Goal: Information Seeking & Learning: Check status

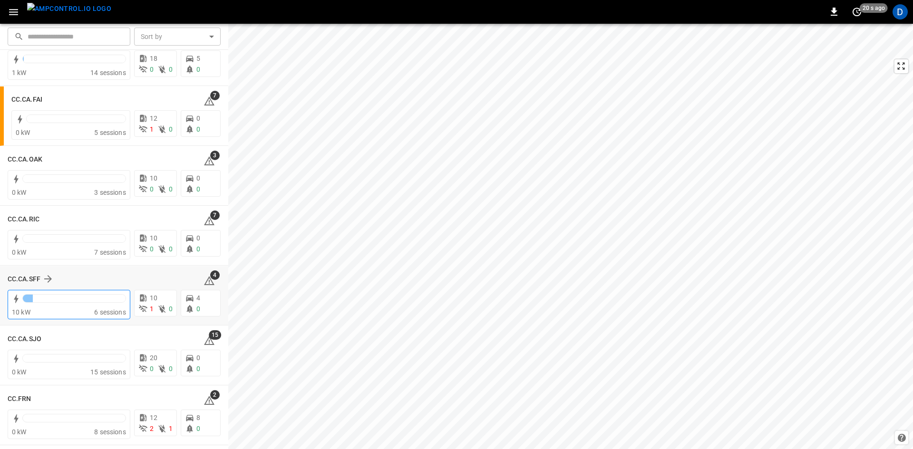
scroll to position [238, 0]
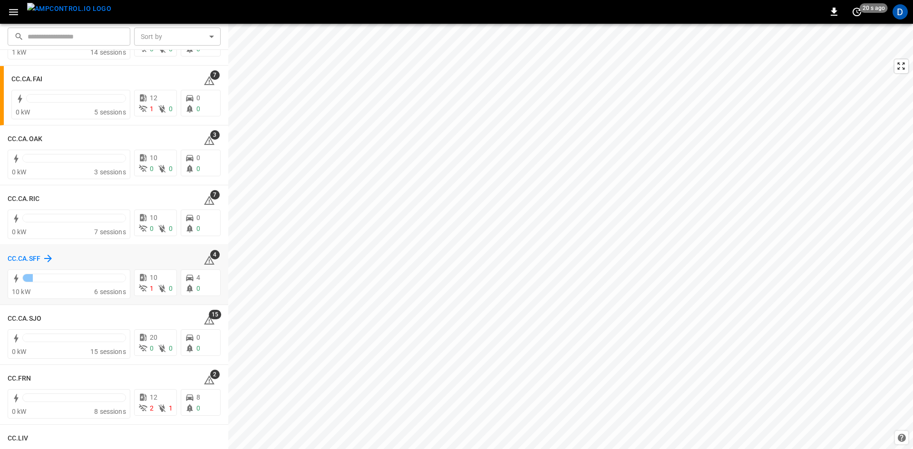
click at [37, 257] on h6 "CC.CA.SFF" at bounding box center [24, 259] width 33 height 10
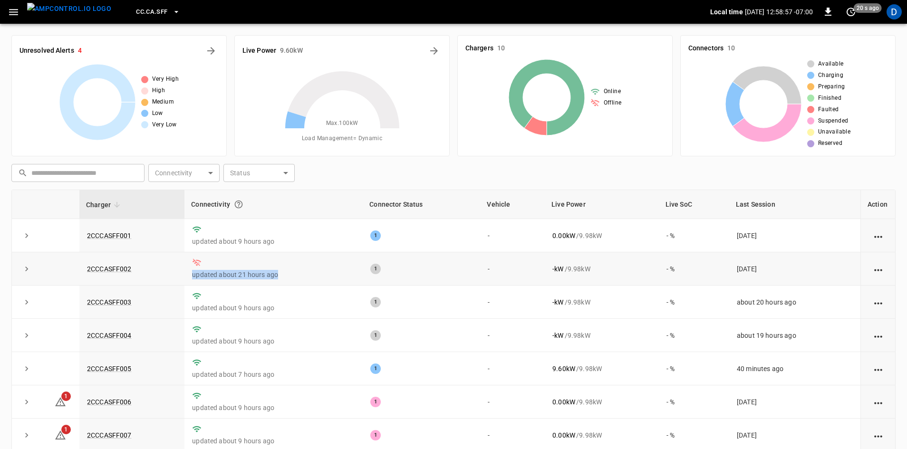
drag, startPoint x: 280, startPoint y: 276, endPoint x: 135, endPoint y: 261, distance: 145.3
click at [135, 261] on tr "2CCCASFF002 updated about 21 hours ago 1 - - kW / 9.98 kW - % [DATE]" at bounding box center [453, 268] width 883 height 33
click at [125, 369] on link "2CCCASFF005" at bounding box center [109, 368] width 48 height 11
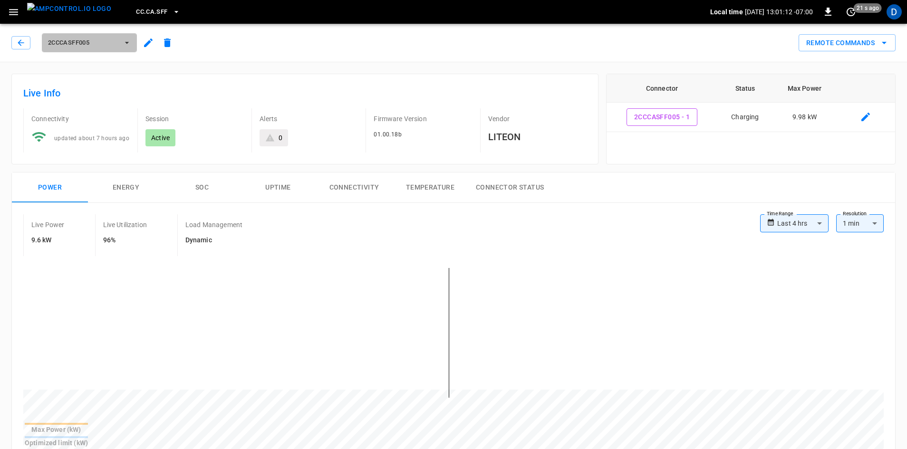
click at [95, 36] on button "2CCCASFF005" at bounding box center [89, 42] width 95 height 19
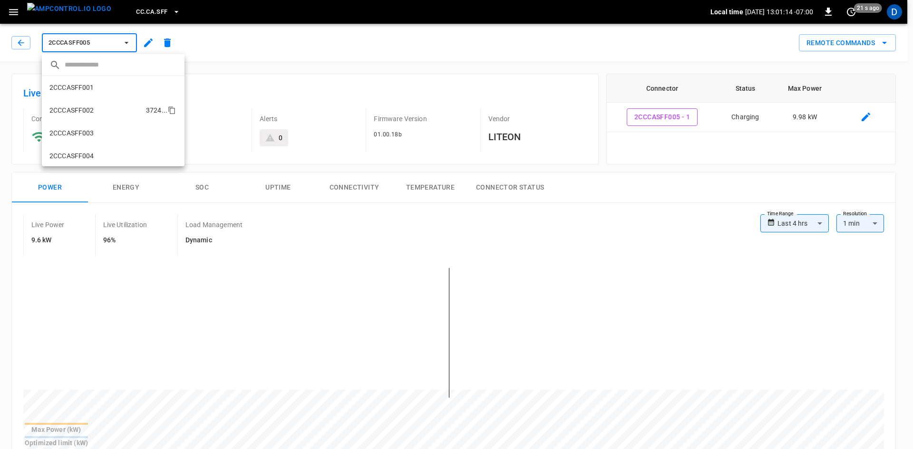
click at [101, 109] on li "2CCCASFF002 3724 ..." at bounding box center [113, 110] width 143 height 23
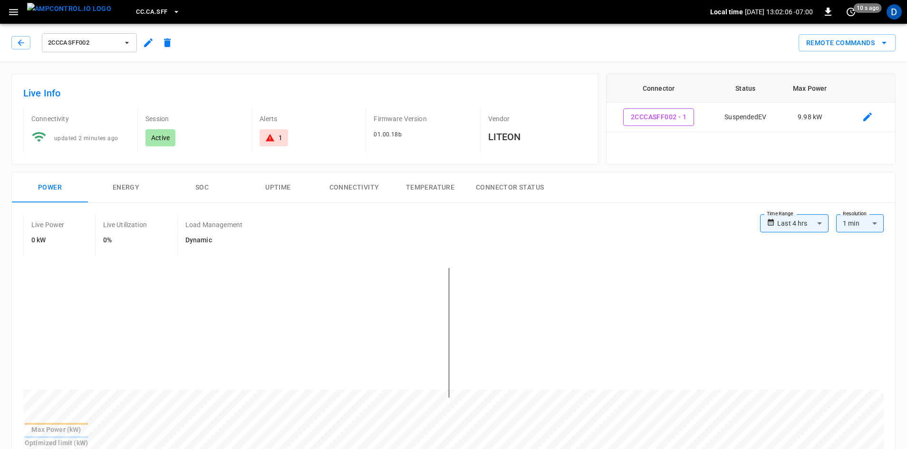
click at [104, 46] on span "2CCCASFF002" at bounding box center [83, 43] width 70 height 11
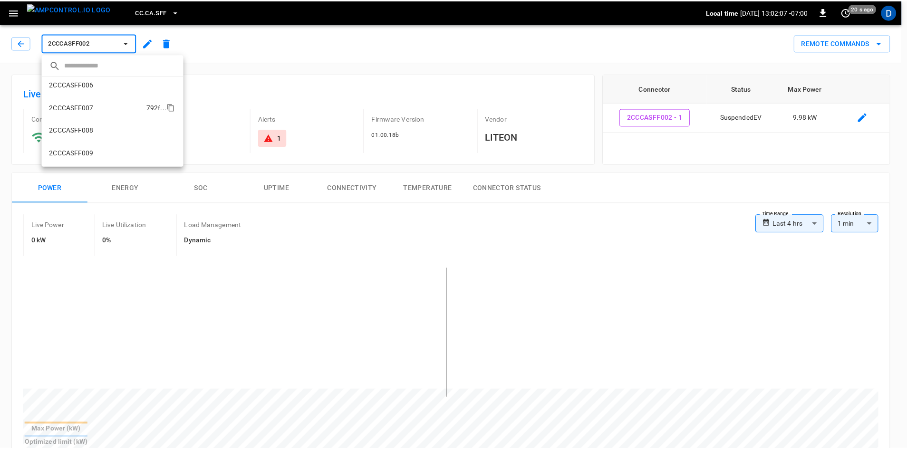
scroll to position [138, 0]
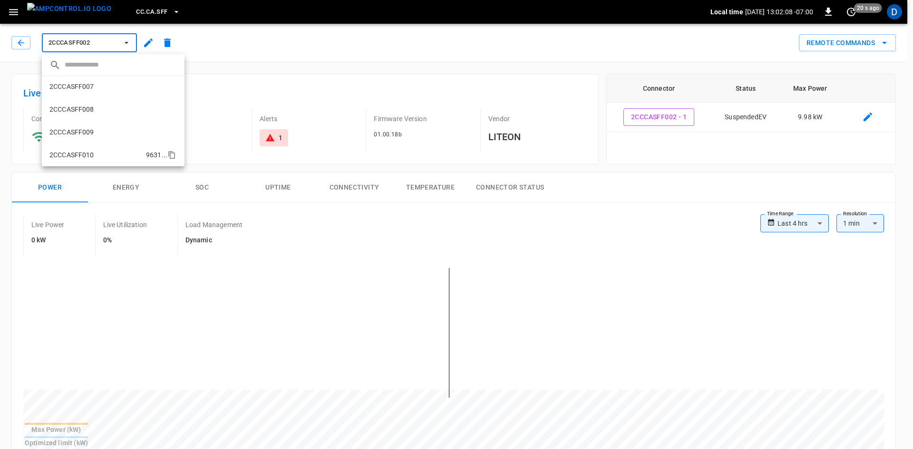
click at [101, 159] on li "2CCCASFF010 9631 ..." at bounding box center [113, 155] width 143 height 23
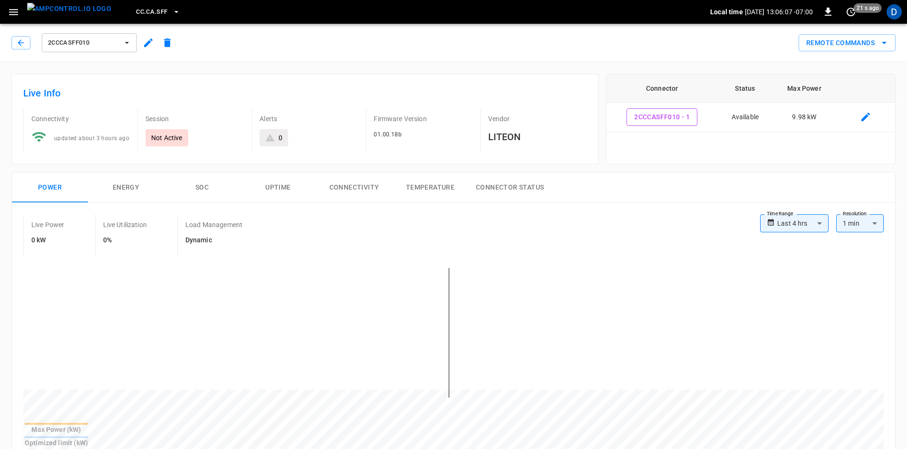
click at [136, 7] on span "CC.CA.SFF" at bounding box center [151, 12] width 31 height 11
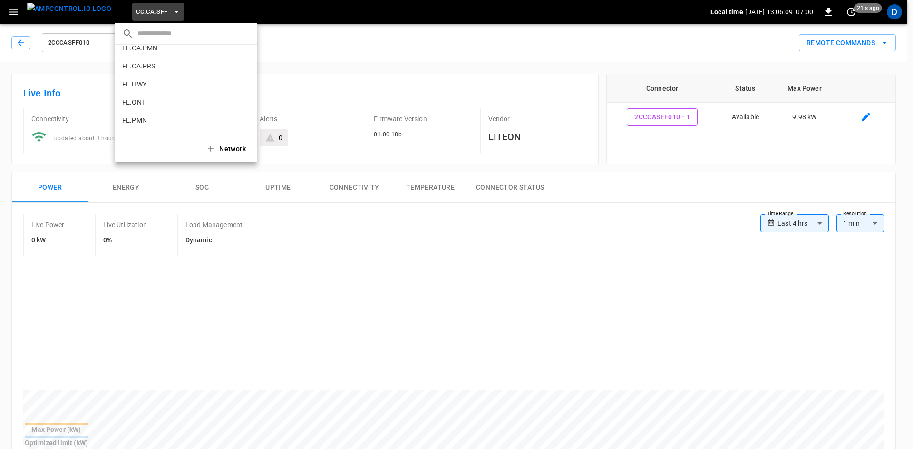
scroll to position [397, 0]
click at [141, 81] on li "FE.PMN 44d3 ..." at bounding box center [186, 76] width 143 height 18
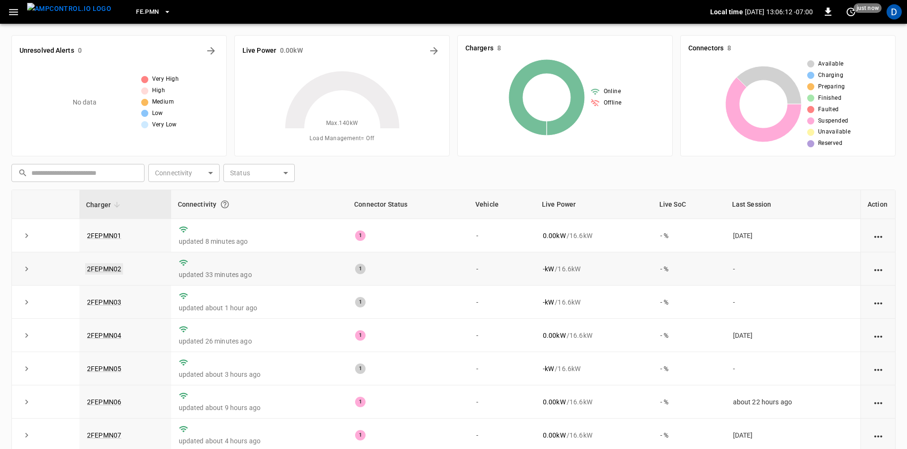
click at [106, 267] on link "2FEPMN02" at bounding box center [104, 268] width 38 height 11
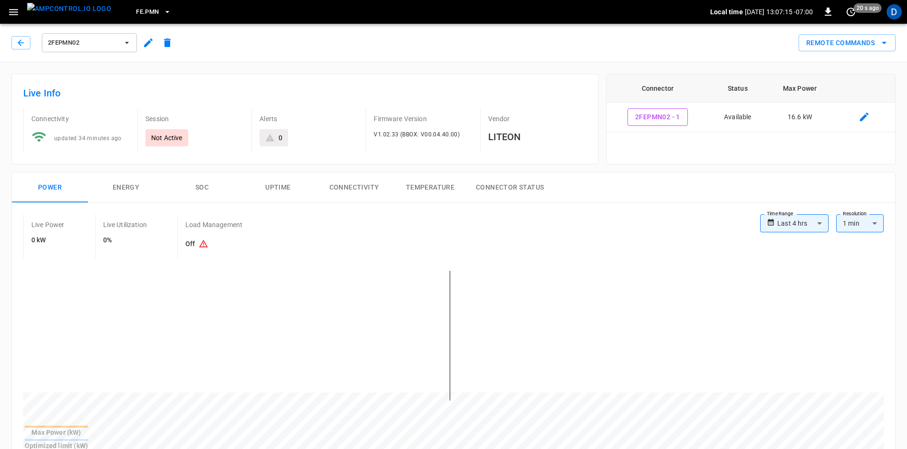
click at [99, 39] on span "2FEPMN02" at bounding box center [83, 43] width 70 height 11
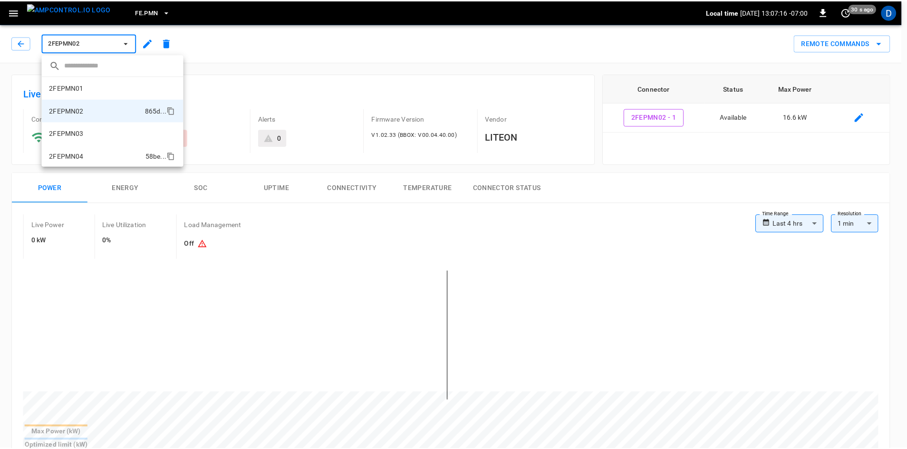
scroll to position [16, 0]
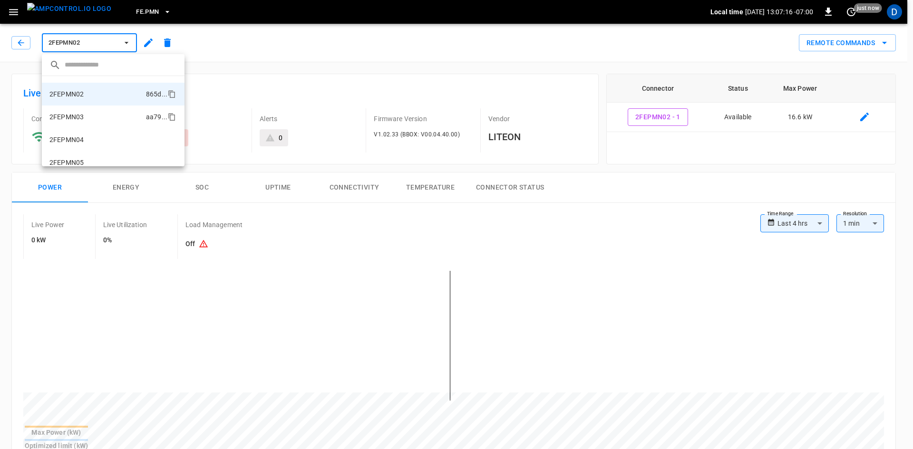
click at [97, 113] on li "2FEPMN03 aa79 ..." at bounding box center [113, 117] width 143 height 23
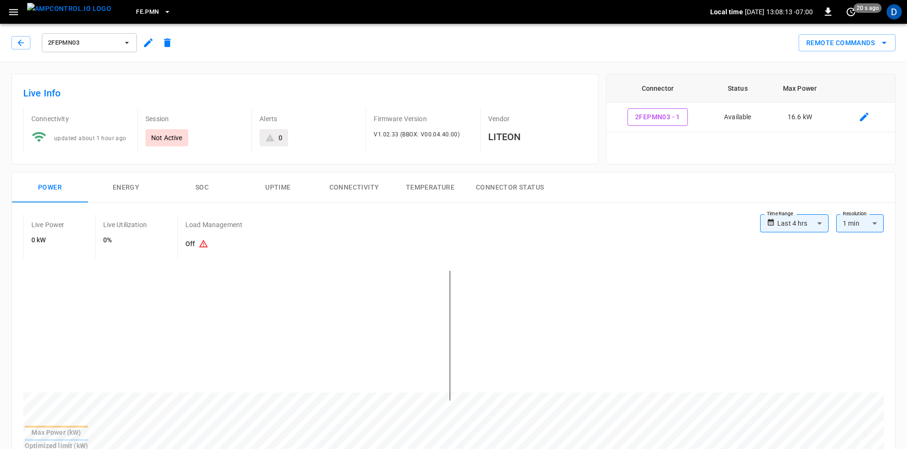
click at [100, 39] on span "2FEPMN03" at bounding box center [83, 43] width 70 height 11
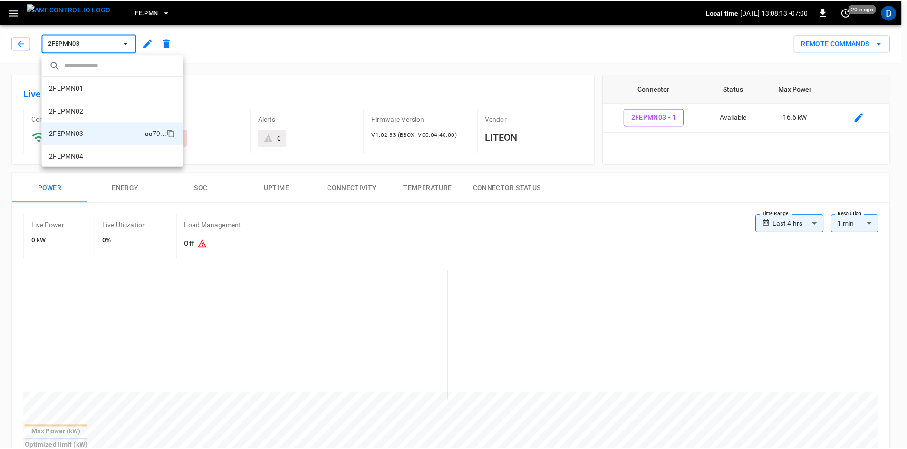
scroll to position [39, 0]
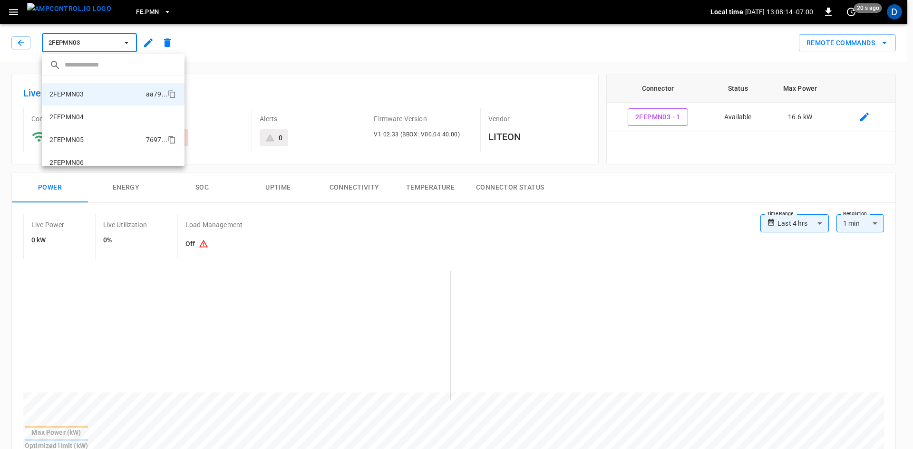
click at [104, 136] on li "2FEPMN05 7697 ..." at bounding box center [113, 139] width 143 height 23
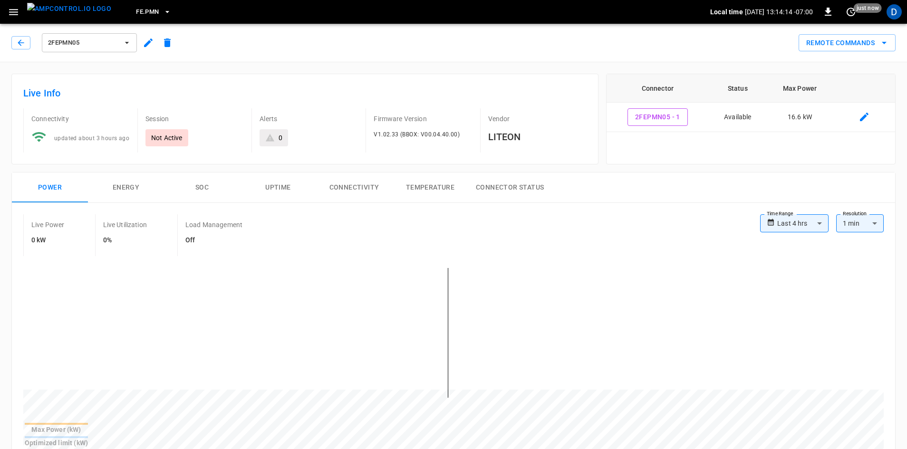
click at [85, 41] on span "2FEPMN05" at bounding box center [83, 43] width 70 height 11
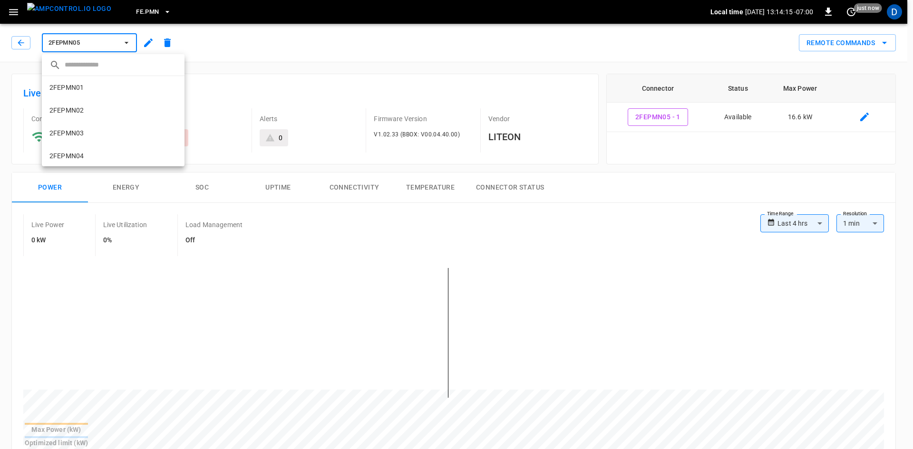
scroll to position [85, 0]
click at [126, 12] on div at bounding box center [456, 224] width 913 height 449
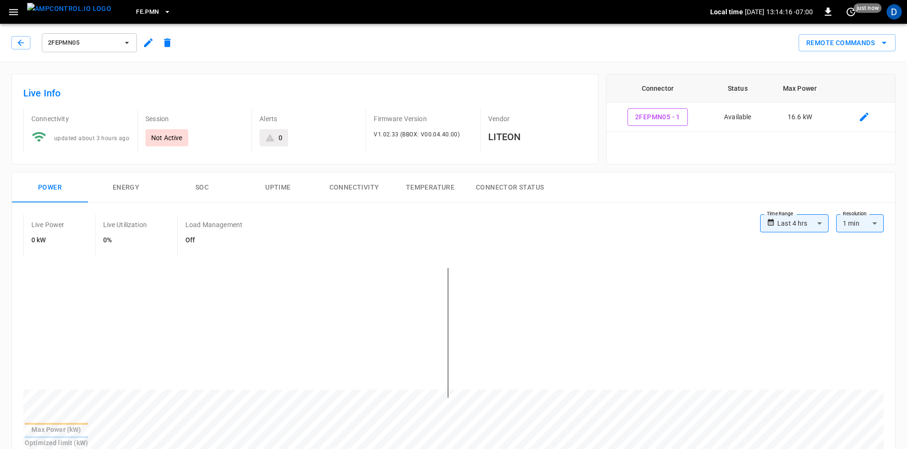
click at [136, 12] on span "FE.PMN" at bounding box center [147, 12] width 23 height 11
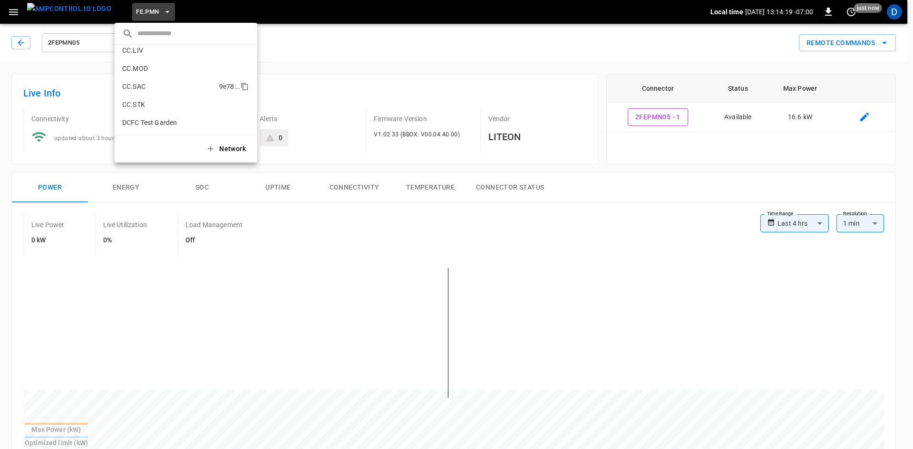
scroll to position [223, 0]
click at [154, 87] on p "CC.SAC" at bounding box center [168, 88] width 93 height 10
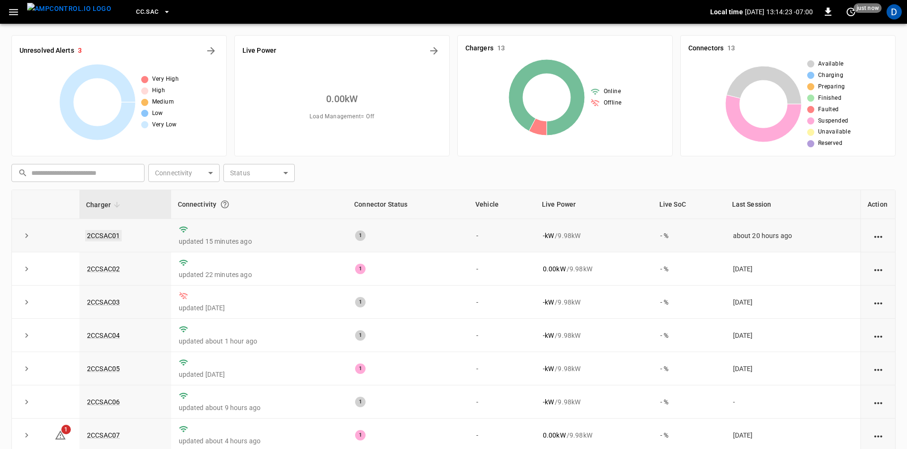
click at [110, 232] on link "2CCSAC01" at bounding box center [103, 235] width 37 height 11
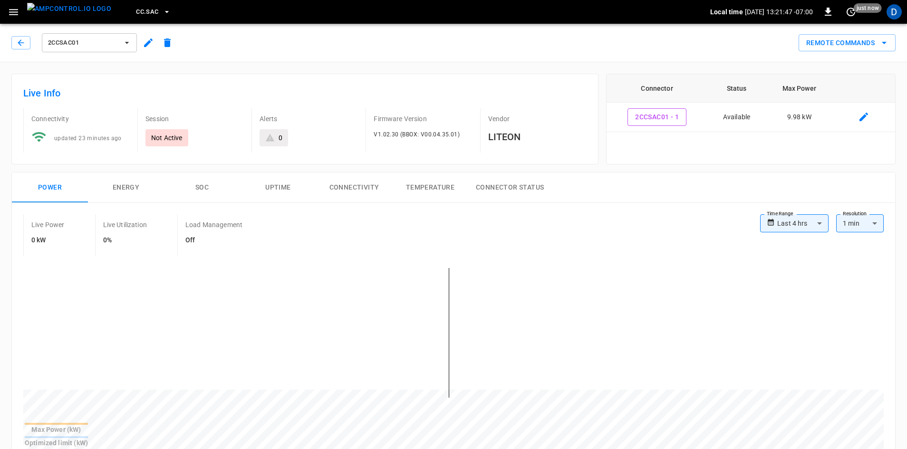
click at [108, 41] on span "2CCSAC01" at bounding box center [83, 43] width 70 height 11
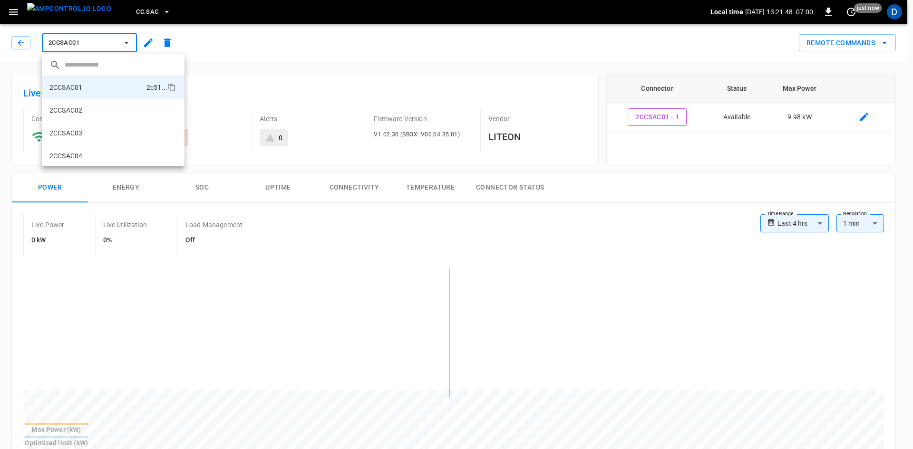
click at [124, 9] on div at bounding box center [456, 224] width 913 height 449
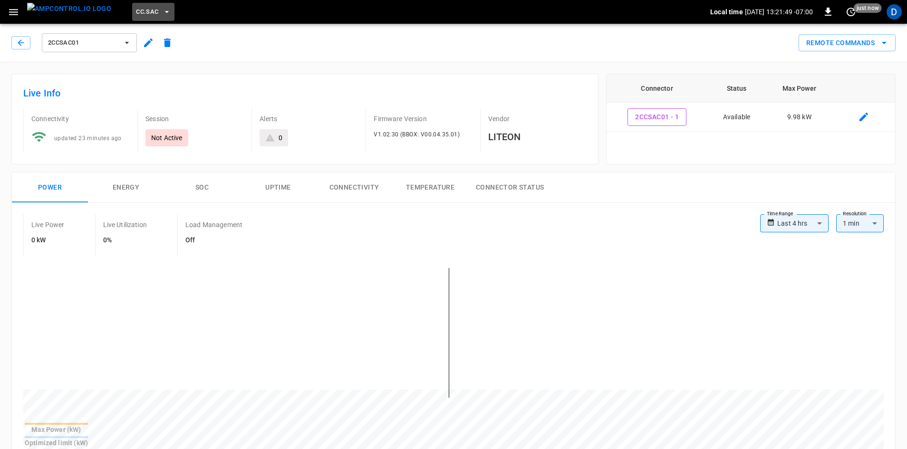
click at [136, 9] on span "CC.SAC" at bounding box center [147, 12] width 22 height 11
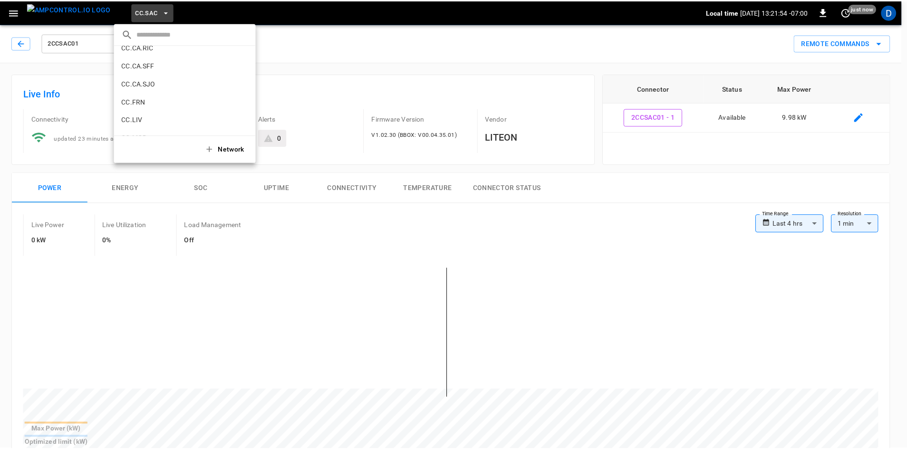
scroll to position [107, 0]
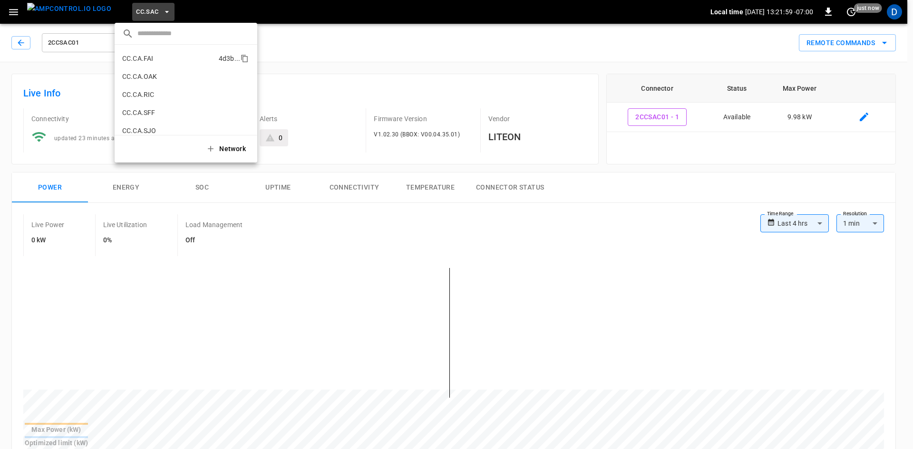
click at [164, 60] on p "CC.CA.FAI" at bounding box center [168, 59] width 93 height 10
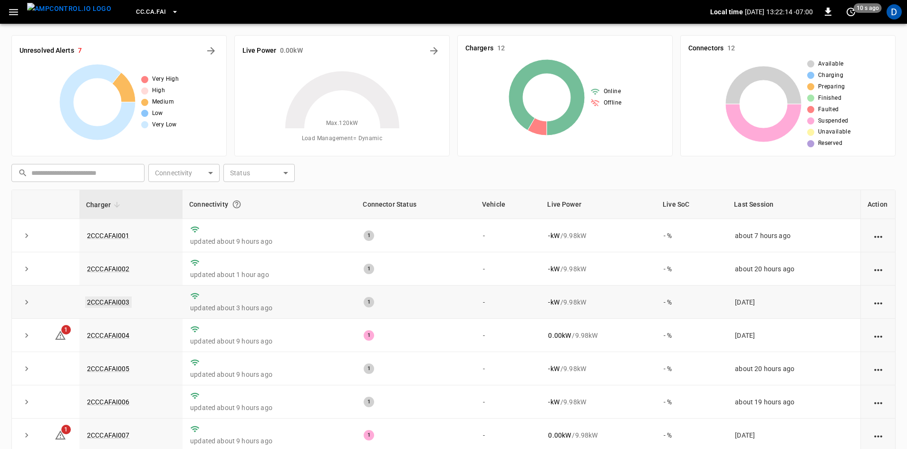
click at [119, 304] on link "2CCCAFAI003" at bounding box center [108, 302] width 47 height 11
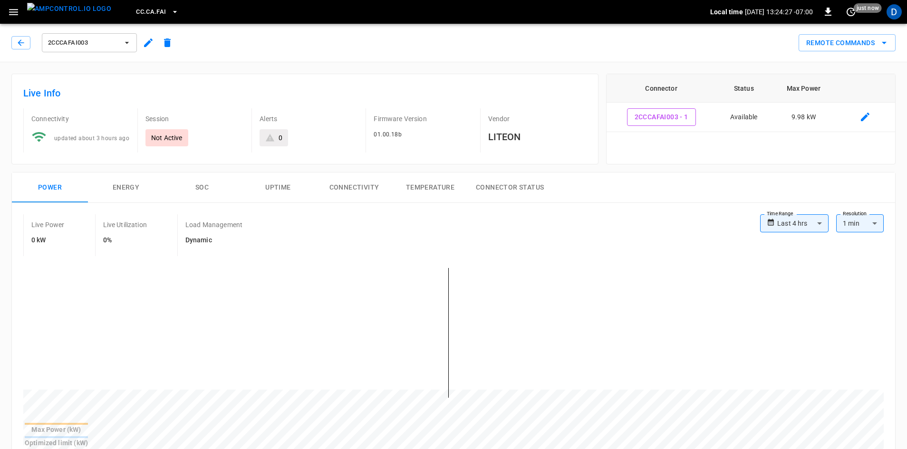
click at [86, 45] on span "2CCCAFAI003" at bounding box center [83, 43] width 70 height 11
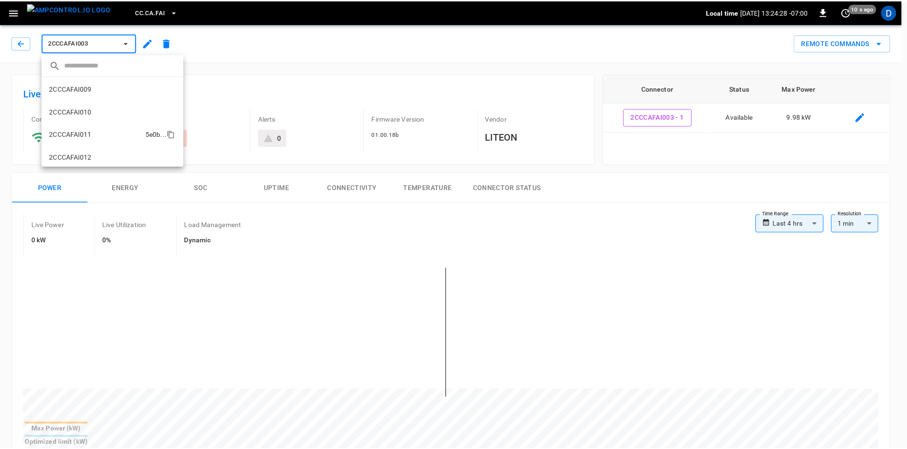
scroll to position [184, 0]
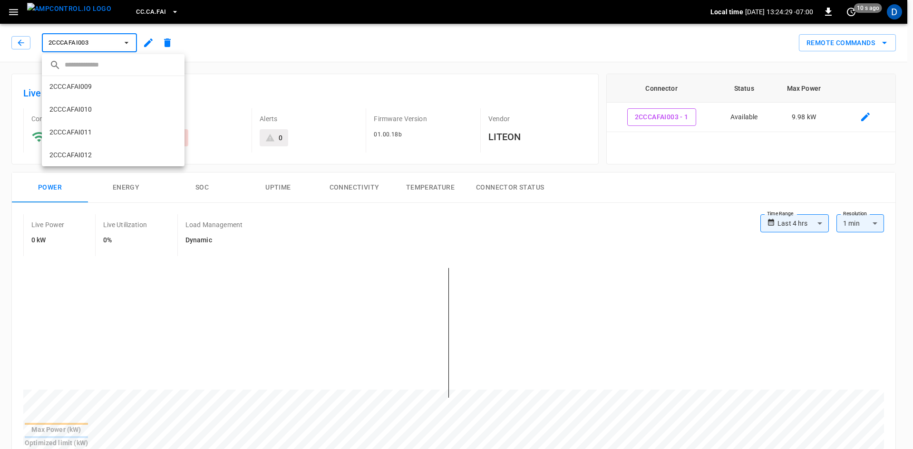
click at [83, 147] on li "2CCCAFAI012 9999 ..." at bounding box center [113, 155] width 143 height 23
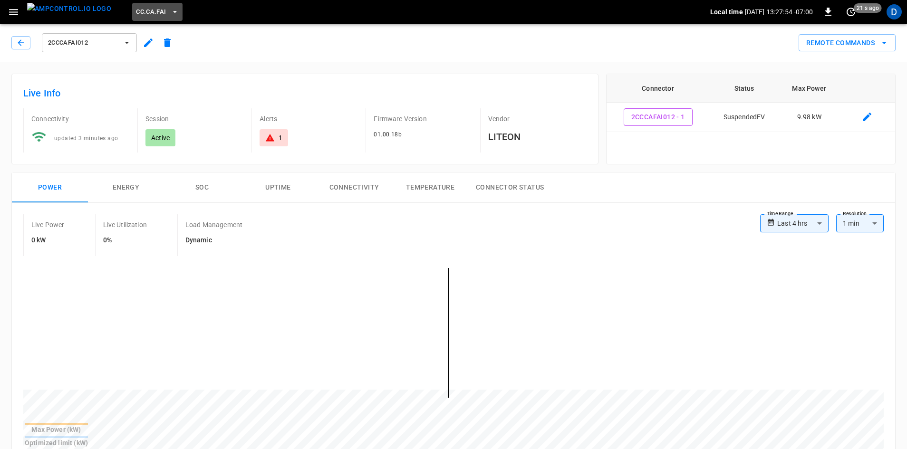
click at [136, 10] on span "CC.CA.FAI" at bounding box center [151, 12] width 30 height 11
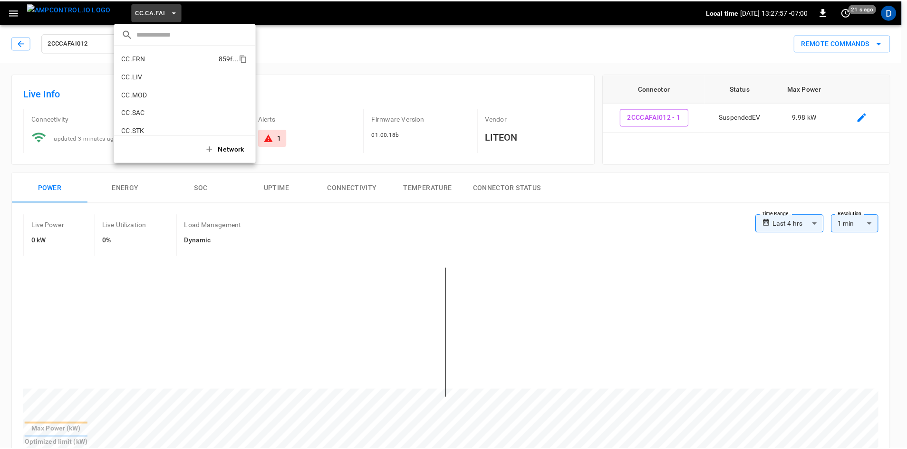
scroll to position [201, 0]
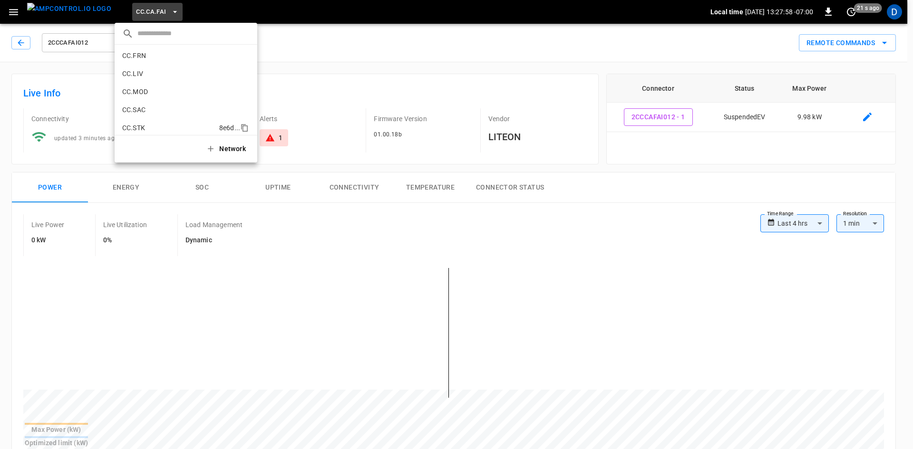
click at [149, 120] on li "CC.STK 8e6d ..." at bounding box center [186, 128] width 143 height 18
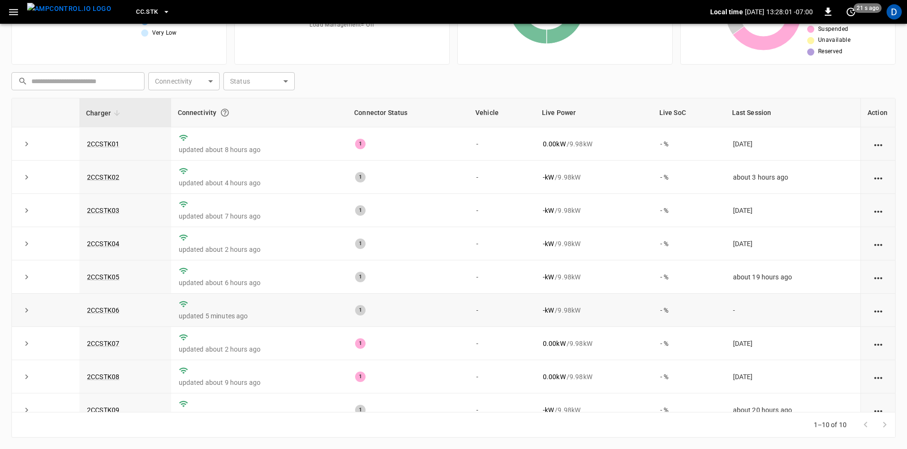
scroll to position [53, 0]
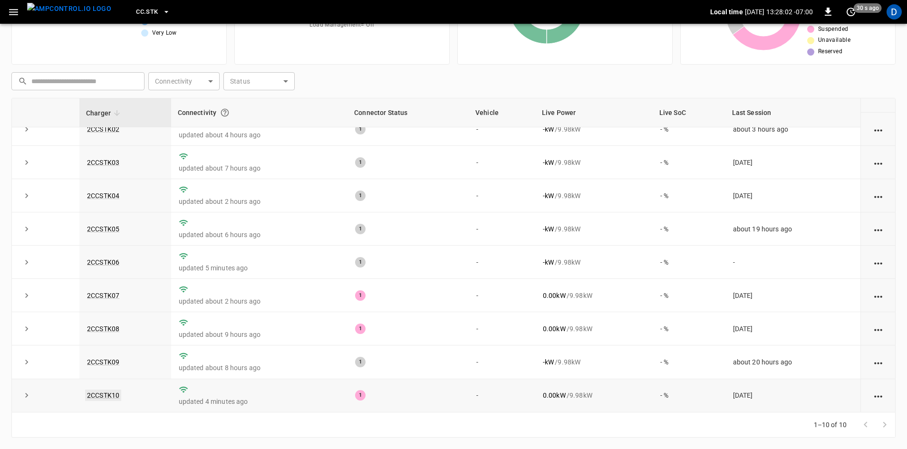
click at [109, 397] on link "2CCSTK10" at bounding box center [103, 395] width 36 height 11
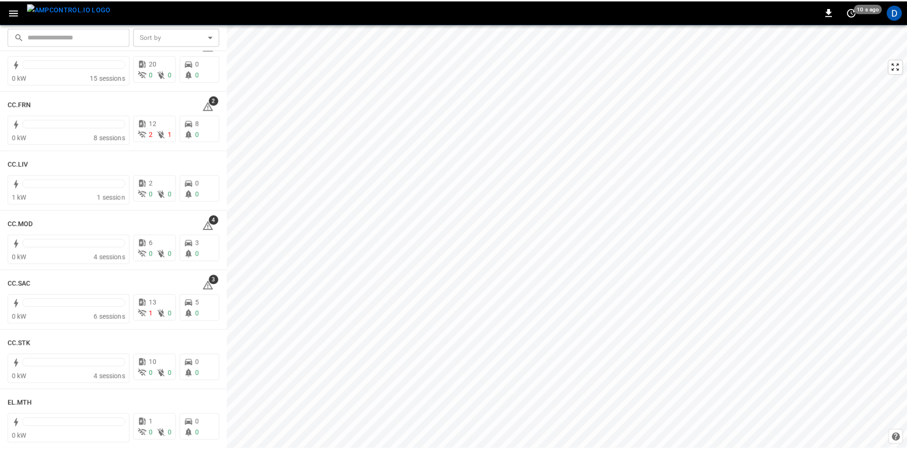
scroll to position [475, 0]
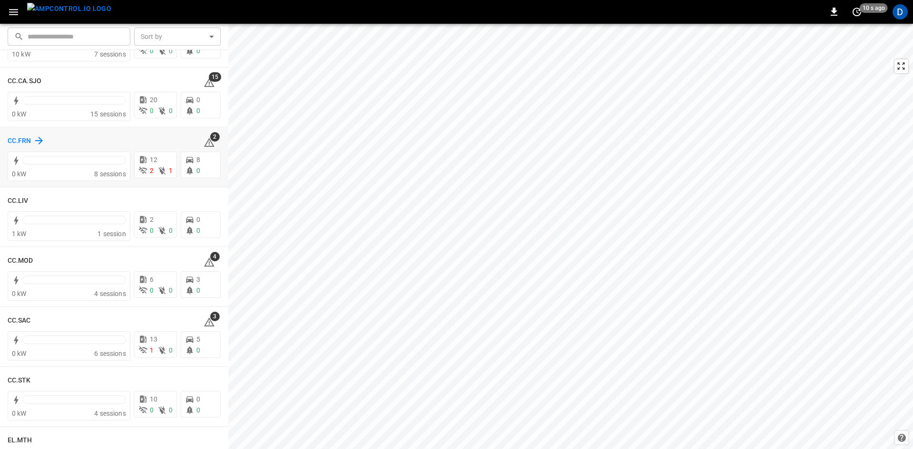
click at [25, 140] on h6 "CC.FRN" at bounding box center [20, 141] width 24 height 10
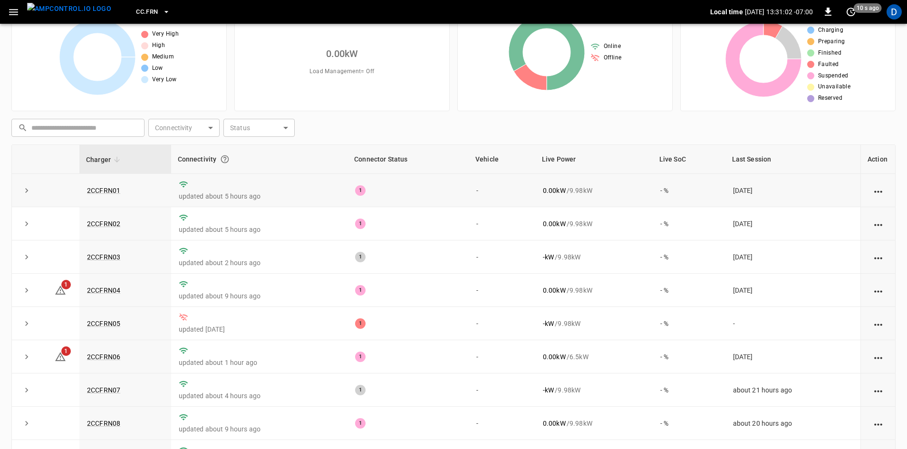
scroll to position [48, 0]
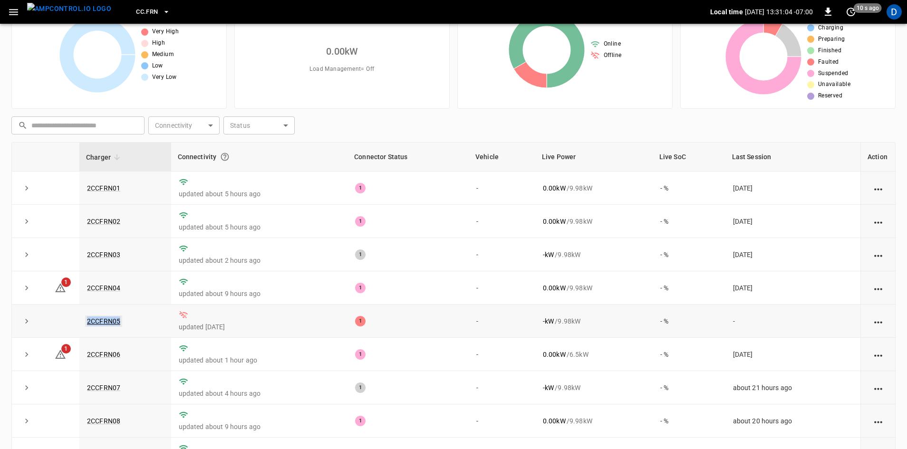
drag, startPoint x: 131, startPoint y: 326, endPoint x: 88, endPoint y: 323, distance: 43.3
click at [88, 323] on td "2CCFRN05" at bounding box center [125, 321] width 92 height 33
copy link "2CCFRN05"
